Goal: Information Seeking & Learning: Understand process/instructions

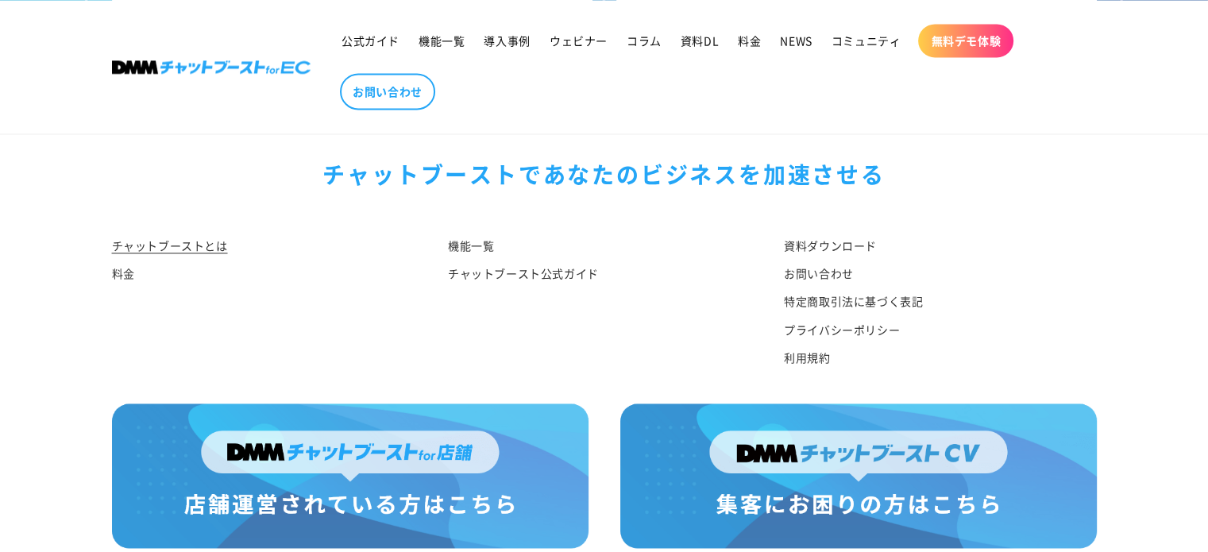
scroll to position [8429, 0]
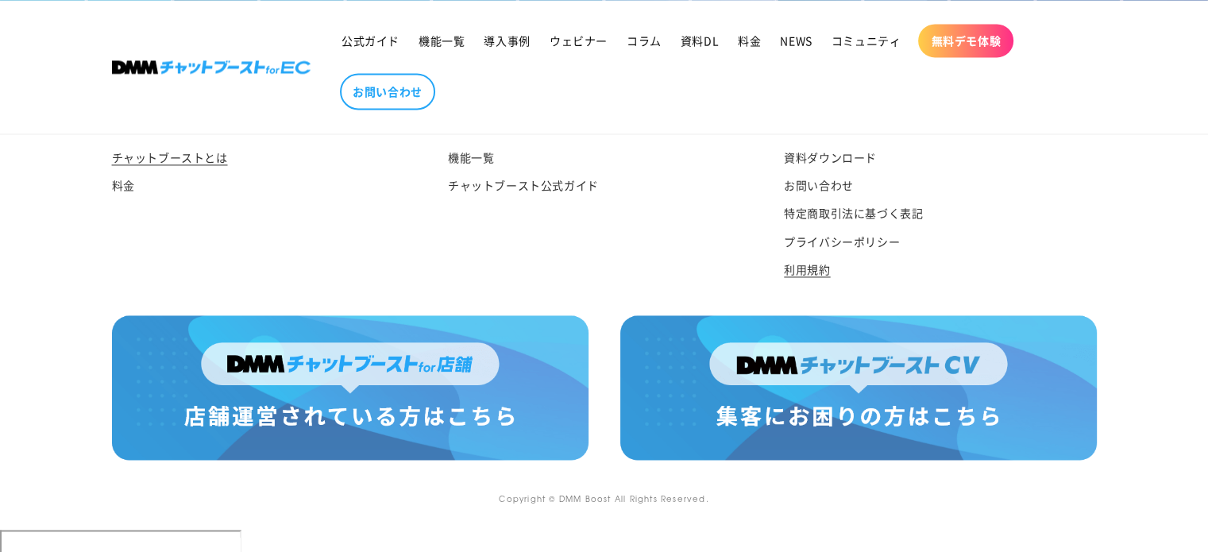
click at [805, 284] on link "利用規約" at bounding box center [807, 270] width 46 height 28
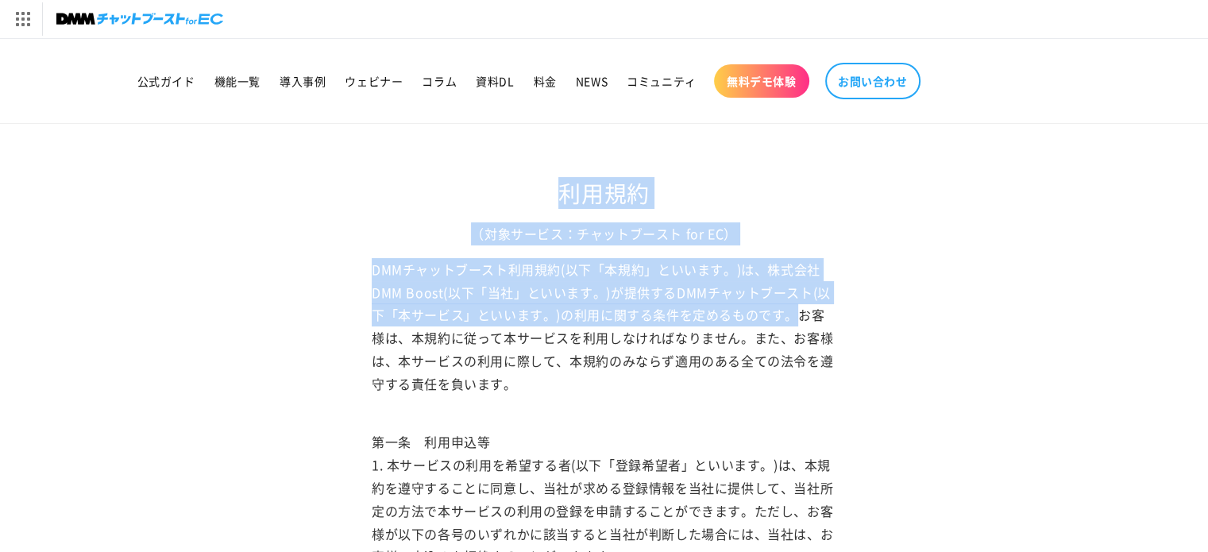
drag, startPoint x: 555, startPoint y: 189, endPoint x: 833, endPoint y: 308, distance: 301.8
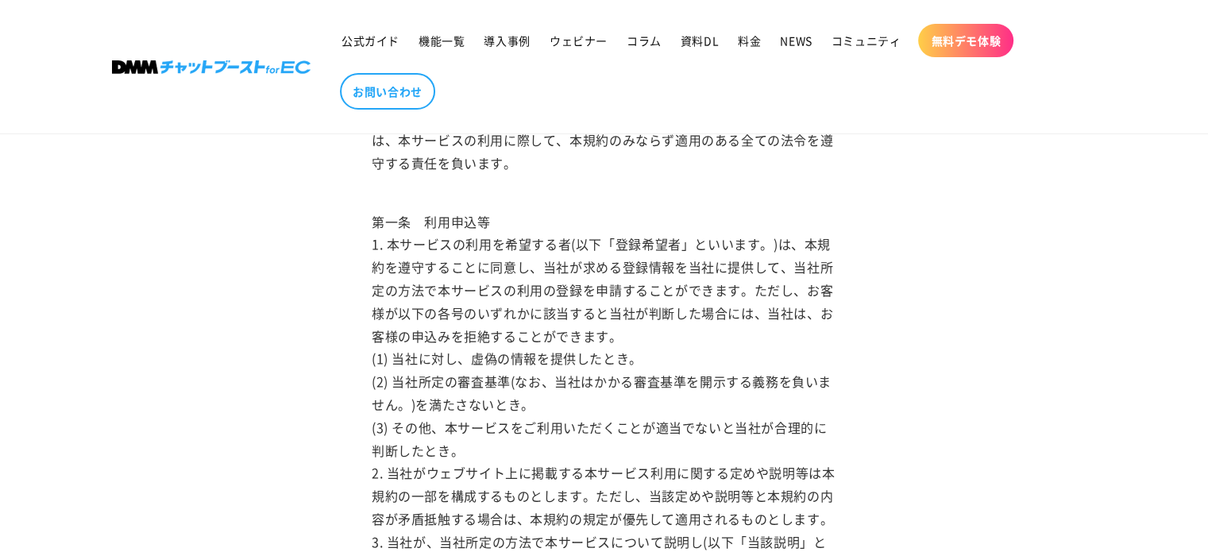
scroll to position [159, 0]
